Goal: Register for event/course

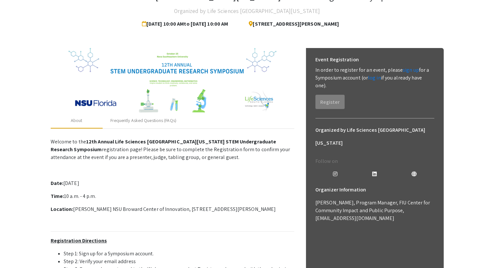
scroll to position [48, 0]
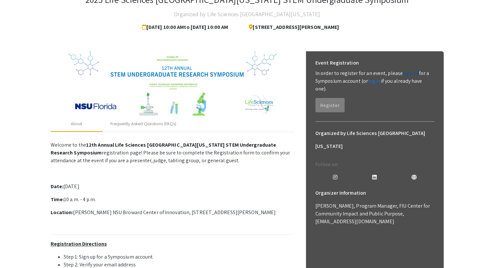
click at [409, 75] on link "sign up" at bounding box center [411, 73] width 16 height 7
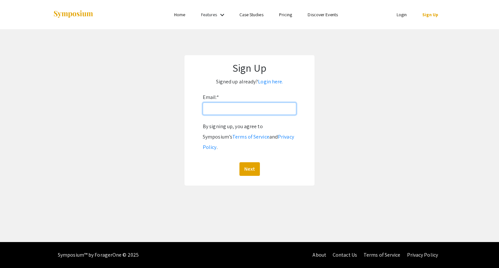
click at [246, 109] on input "Email: *" at bounding box center [250, 109] width 94 height 12
type input "s"
type input "g"
type input "sgonzalez3276@eagle.fgcu.edu"
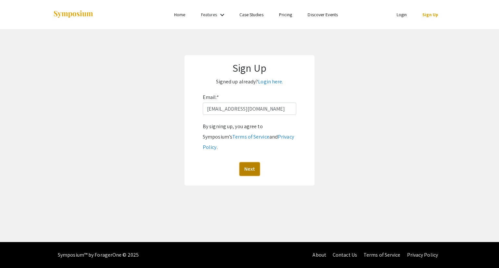
click at [252, 162] on button "Next" at bounding box center [249, 169] width 20 height 14
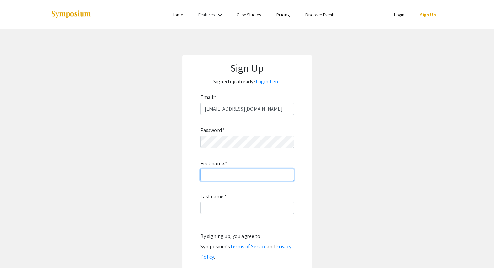
click at [252, 172] on input "First name: *" at bounding box center [247, 175] width 94 height 12
click at [265, 174] on input "First name: *" at bounding box center [247, 175] width 94 height 12
type input "Sahbah"
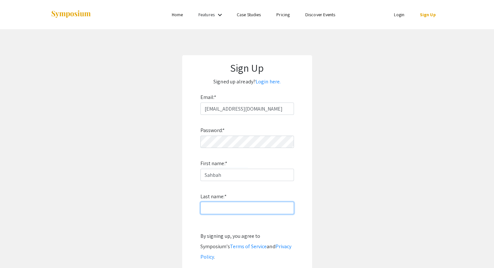
type input "Gonzalez"
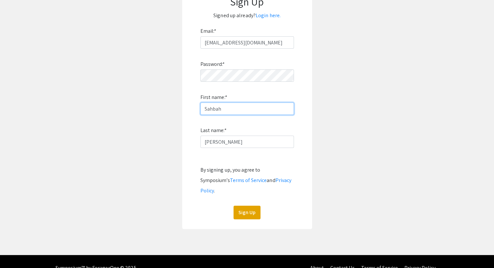
scroll to position [66, 0]
click at [248, 206] on button "Sign Up" at bounding box center [247, 213] width 27 height 14
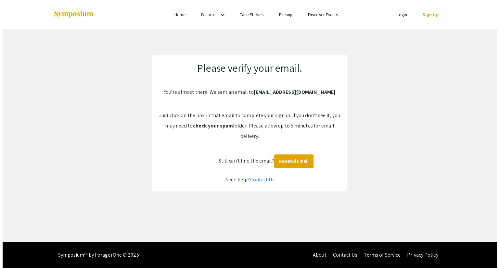
scroll to position [0, 0]
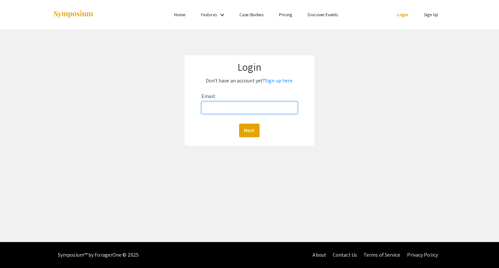
click at [254, 110] on input "Email:" at bounding box center [249, 108] width 96 height 12
type input "sgonzalez3276@eagle.fgcu.edu"
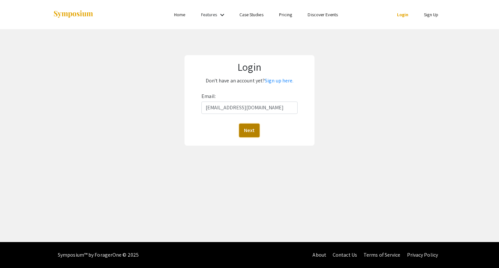
click at [253, 131] on button "Next" at bounding box center [249, 131] width 20 height 14
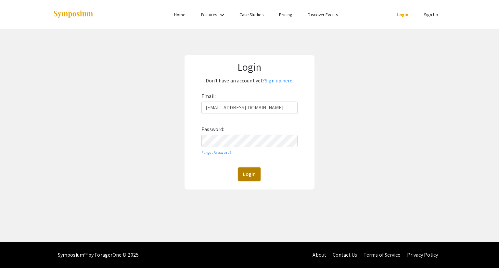
click at [247, 180] on button "Login" at bounding box center [249, 175] width 22 height 14
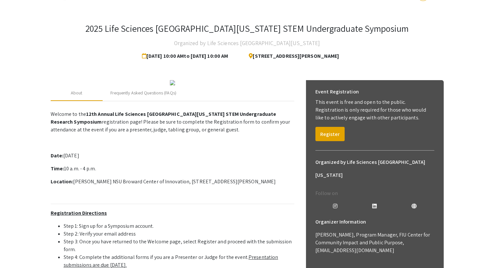
scroll to position [19, 0]
click at [325, 133] on button "Register" at bounding box center [330, 134] width 29 height 14
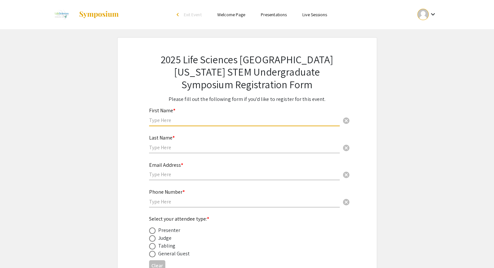
click at [191, 118] on input "text" at bounding box center [244, 120] width 191 height 7
type input "Sahbah"
type input "Gonzalez"
type input "2392984244"
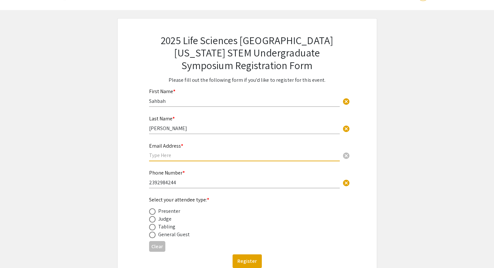
click at [216, 156] on input "text" at bounding box center [244, 155] width 191 height 7
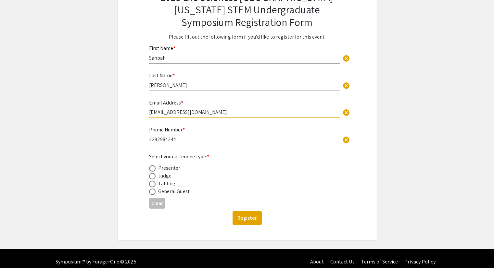
scroll to position [68, 0]
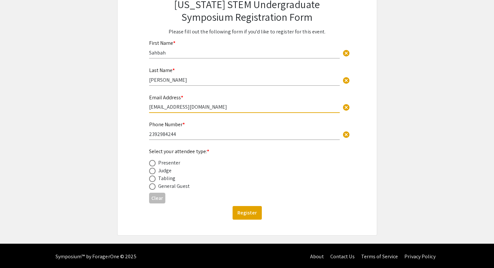
type input "sgonzalez3276@eagle.fgcu.edu"
click at [153, 161] on span at bounding box center [152, 163] width 6 height 6
click at [153, 161] on input "radio" at bounding box center [152, 163] width 6 height 6
radio input "true"
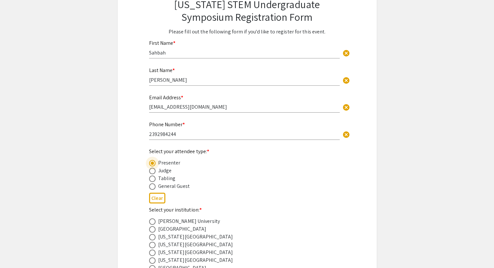
click at [228, 177] on div "Tabling" at bounding box center [242, 179] width 186 height 8
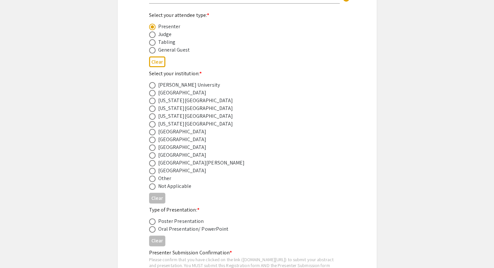
scroll to position [207, 0]
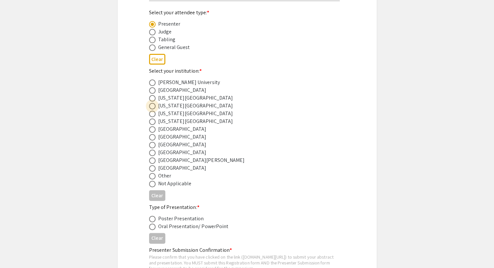
click at [155, 106] on span at bounding box center [152, 106] width 6 height 6
click at [155, 106] on input "radio" at bounding box center [152, 106] width 6 height 6
radio input "true"
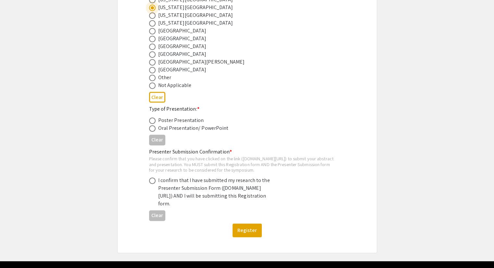
scroll to position [305, 0]
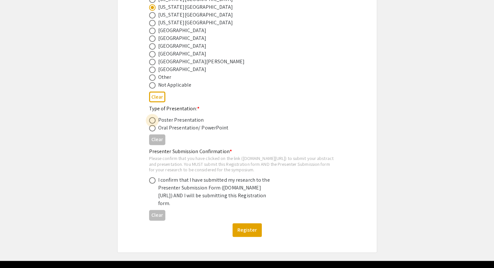
click at [152, 119] on span at bounding box center [152, 120] width 6 height 6
click at [152, 119] on input "radio" at bounding box center [152, 120] width 6 height 6
radio input "true"
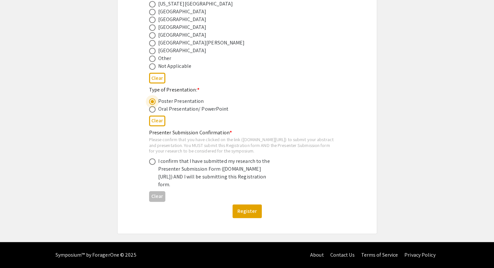
scroll to position [335, 0]
click at [152, 159] on span at bounding box center [152, 162] width 6 height 6
click at [152, 159] on input "radio" at bounding box center [152, 162] width 6 height 6
radio input "true"
click at [253, 212] on button "Register" at bounding box center [247, 212] width 29 height 14
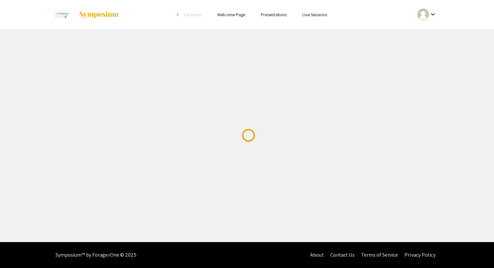
scroll to position [0, 0]
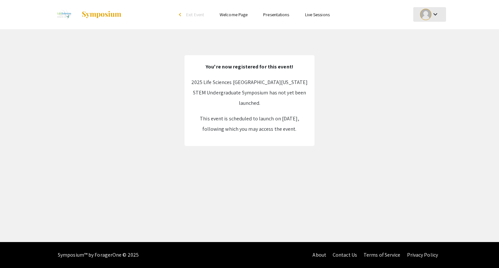
click at [435, 15] on mat-icon "keyboard_arrow_down" at bounding box center [436, 14] width 8 height 8
click at [431, 48] on button "My Submissions" at bounding box center [433, 48] width 40 height 16
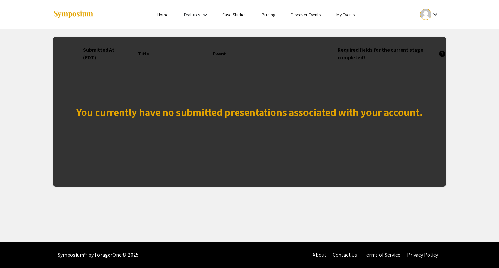
click at [163, 16] on link "Home" at bounding box center [162, 15] width 11 height 6
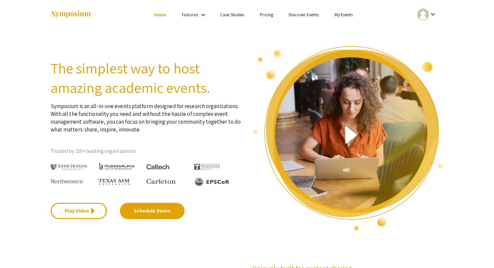
click at [349, 15] on link "My Events" at bounding box center [343, 15] width 19 height 6
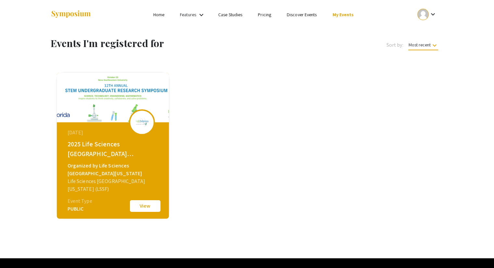
scroll to position [12, 0]
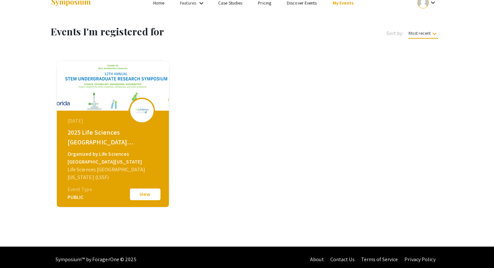
click at [139, 195] on button "View" at bounding box center [145, 195] width 32 height 14
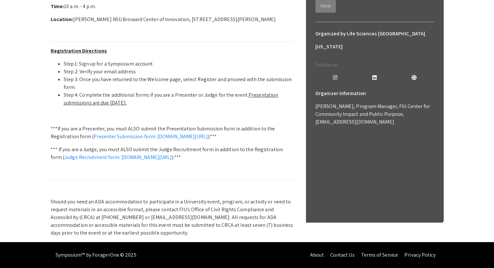
scroll to position [249, 0]
click at [175, 133] on link "Presenter Submission form: symposium.foragerone.com/lssfsymposium2025/submission" at bounding box center [151, 136] width 114 height 7
